Goal: Information Seeking & Learning: Understand process/instructions

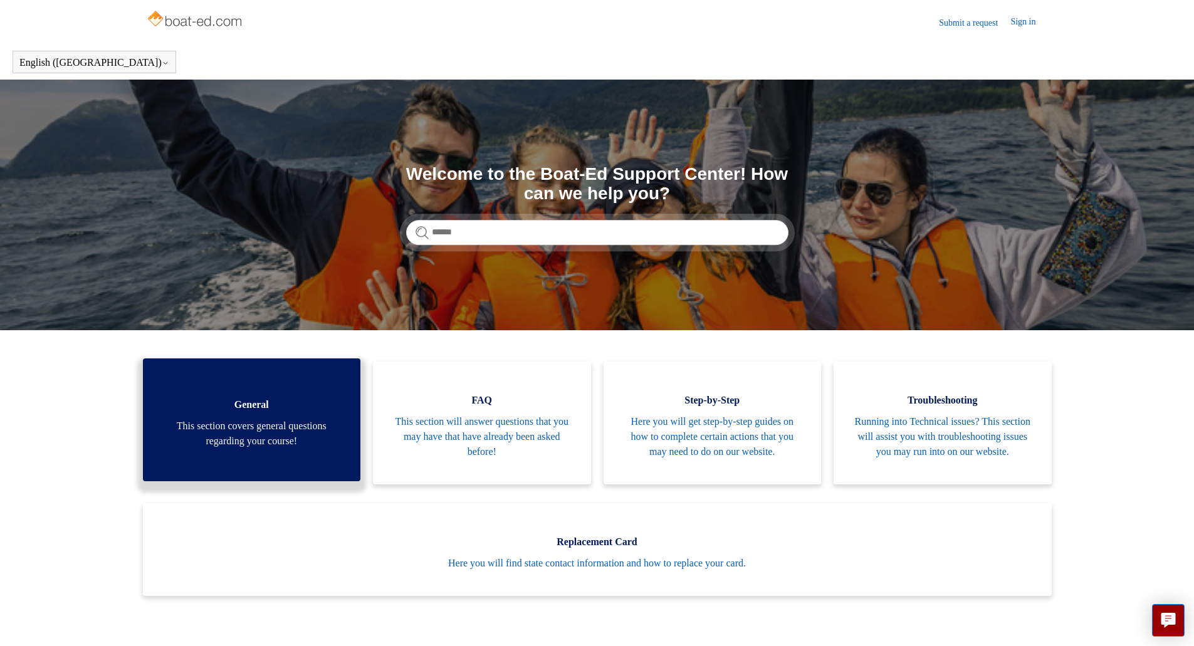
click at [289, 449] on span "This section covers general questions regarding your course!" at bounding box center [252, 434] width 180 height 30
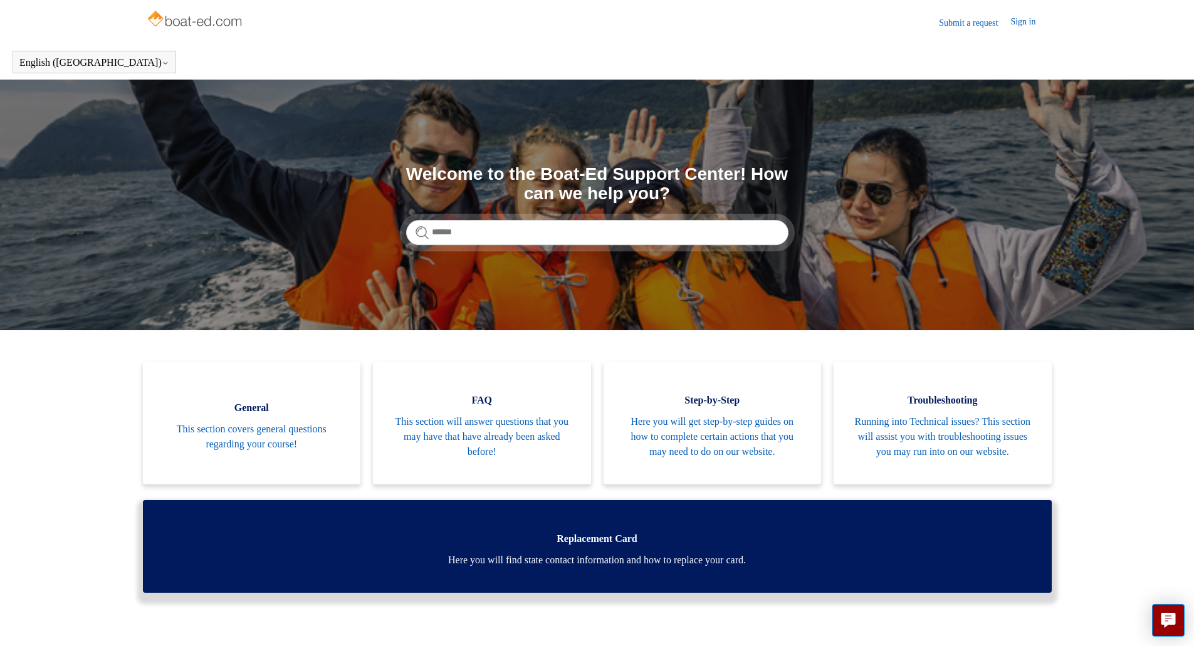
click at [573, 568] on span "Here you will find state contact information and how to replace your card." at bounding box center [597, 560] width 871 height 15
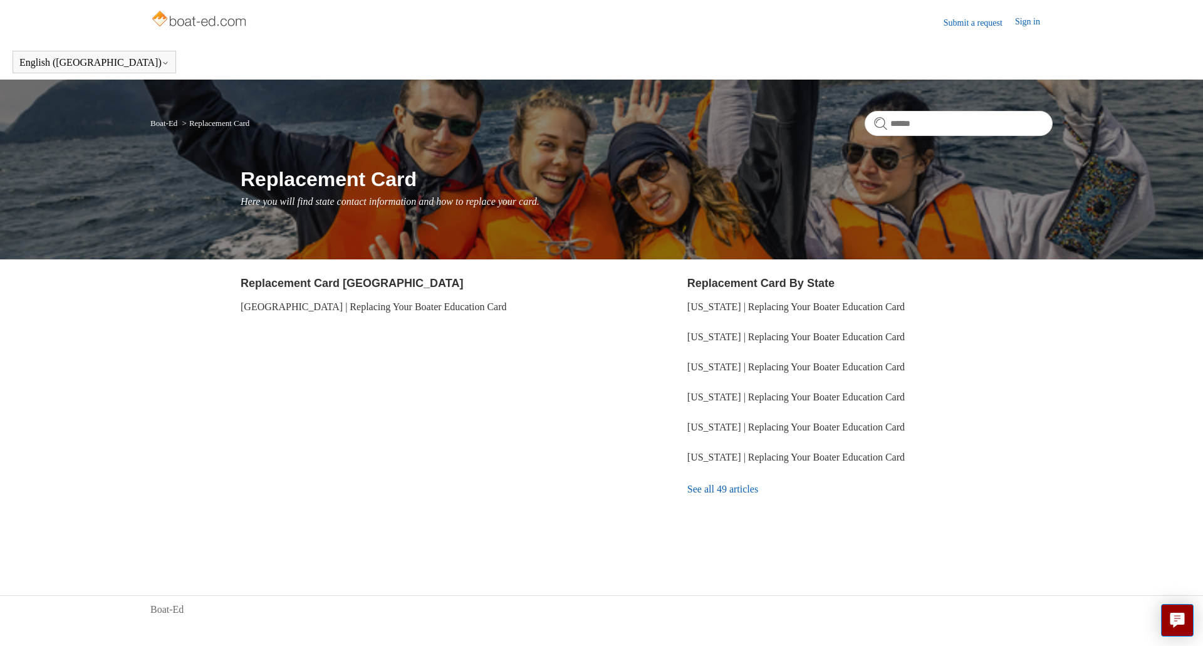
click at [746, 496] on link "See all 49 articles" at bounding box center [869, 489] width 365 height 34
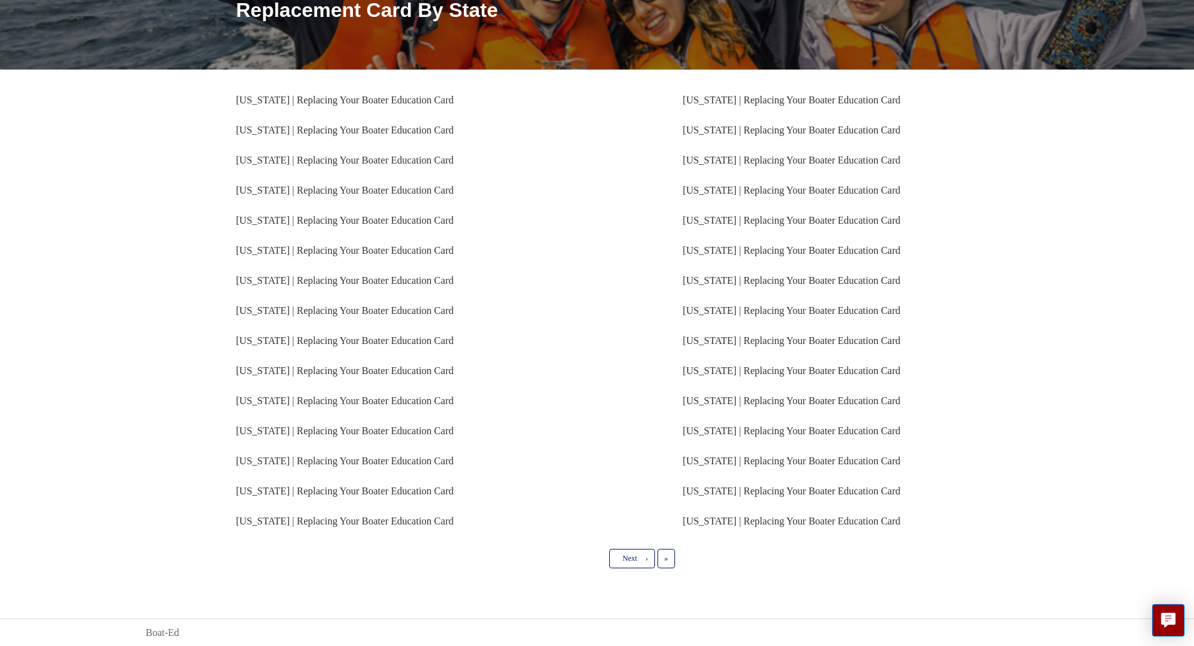
scroll to position [170, 0]
click at [625, 565] on link "Next ›" at bounding box center [631, 557] width 45 height 19
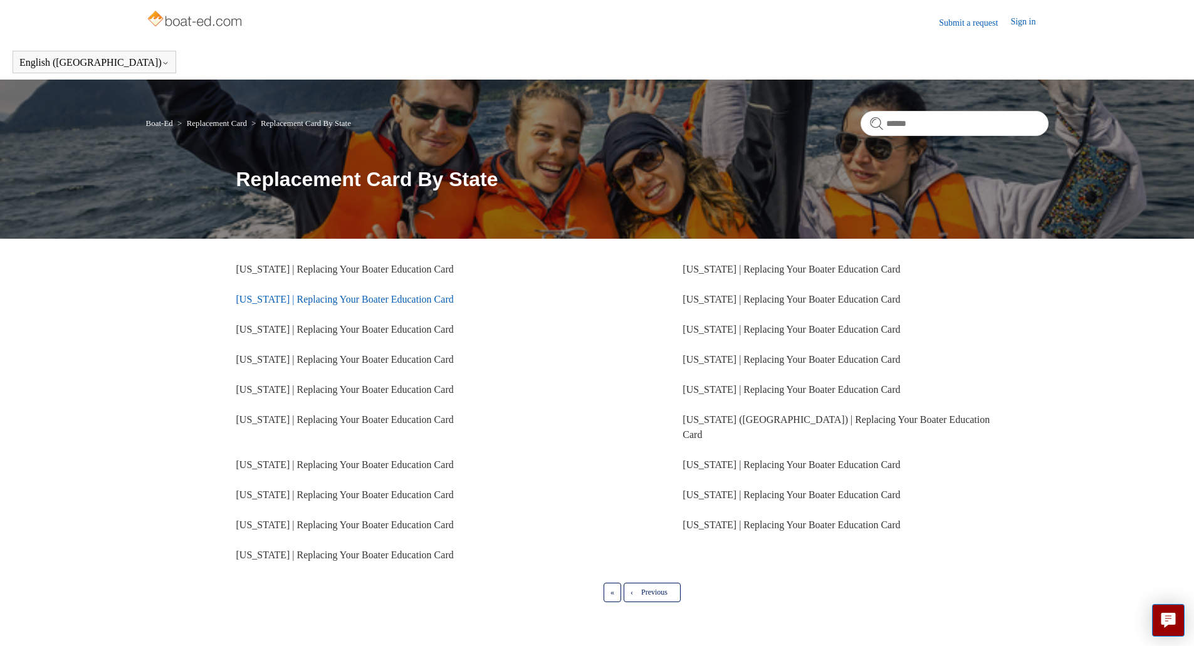
click at [336, 301] on link "[US_STATE] | Replacing Your Boater Education Card" at bounding box center [344, 299] width 217 height 11
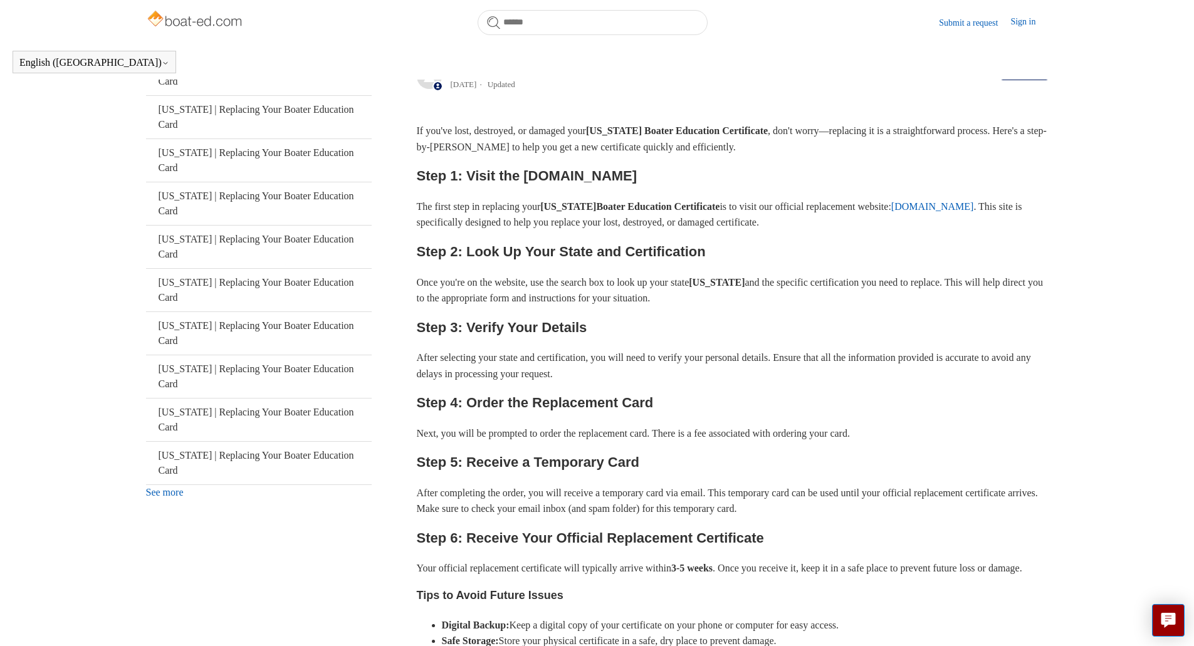
scroll to position [63, 0]
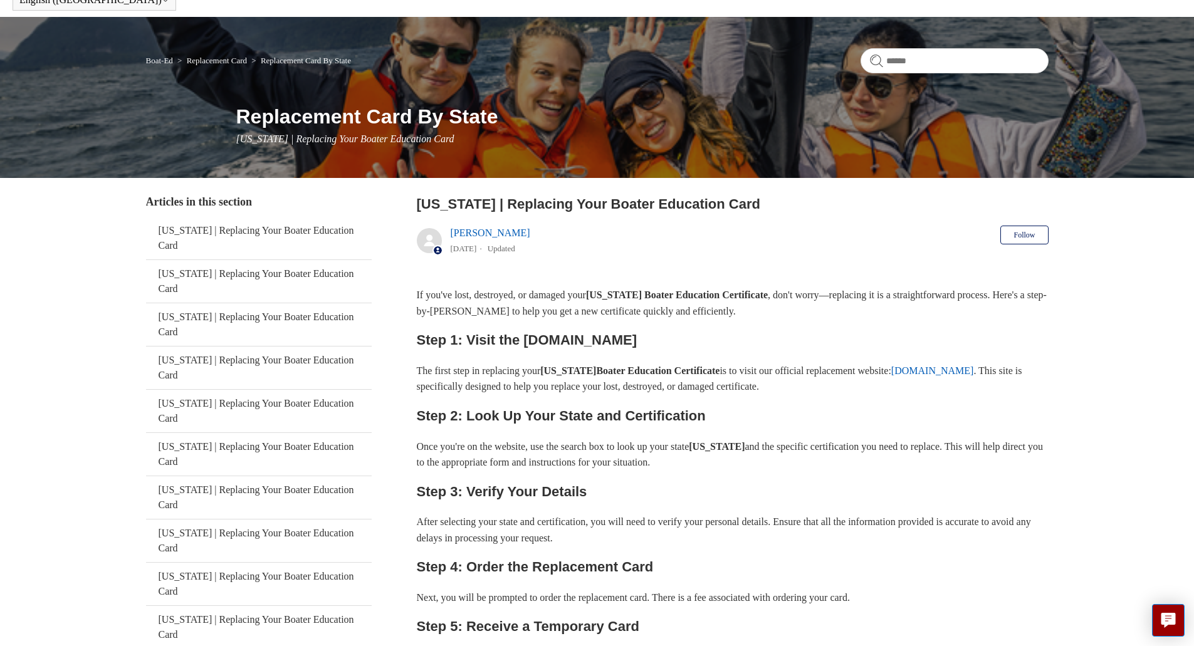
click at [974, 373] on link "[DOMAIN_NAME]" at bounding box center [932, 370] width 83 height 11
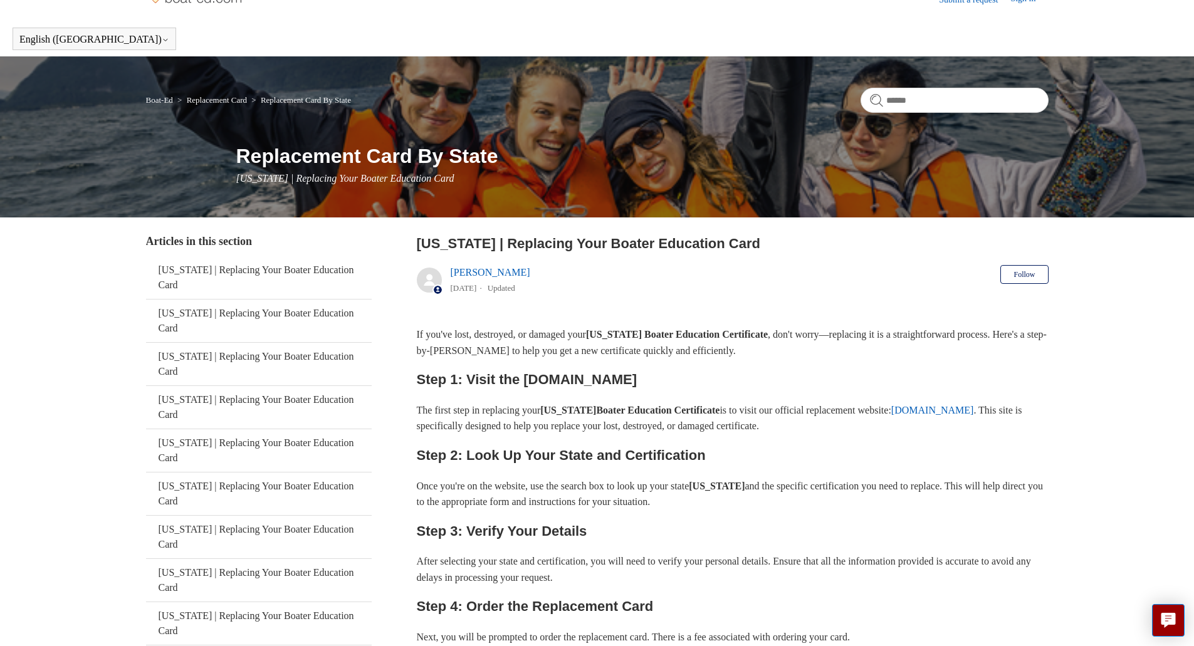
scroll to position [0, 0]
